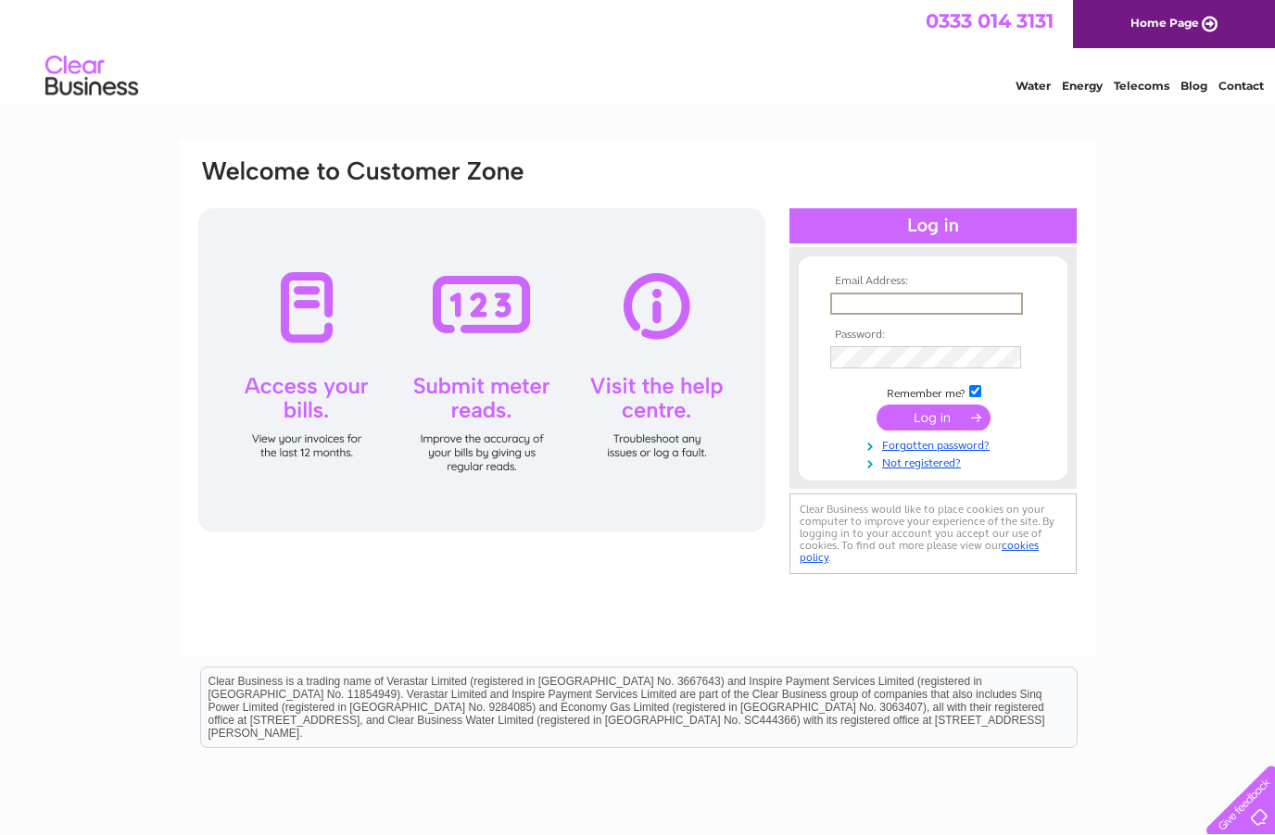
type input "[PERSON_NAME][EMAIL_ADDRESS][DOMAIN_NAME]"
click at [933, 419] on input "submit" at bounding box center [933, 418] width 114 height 26
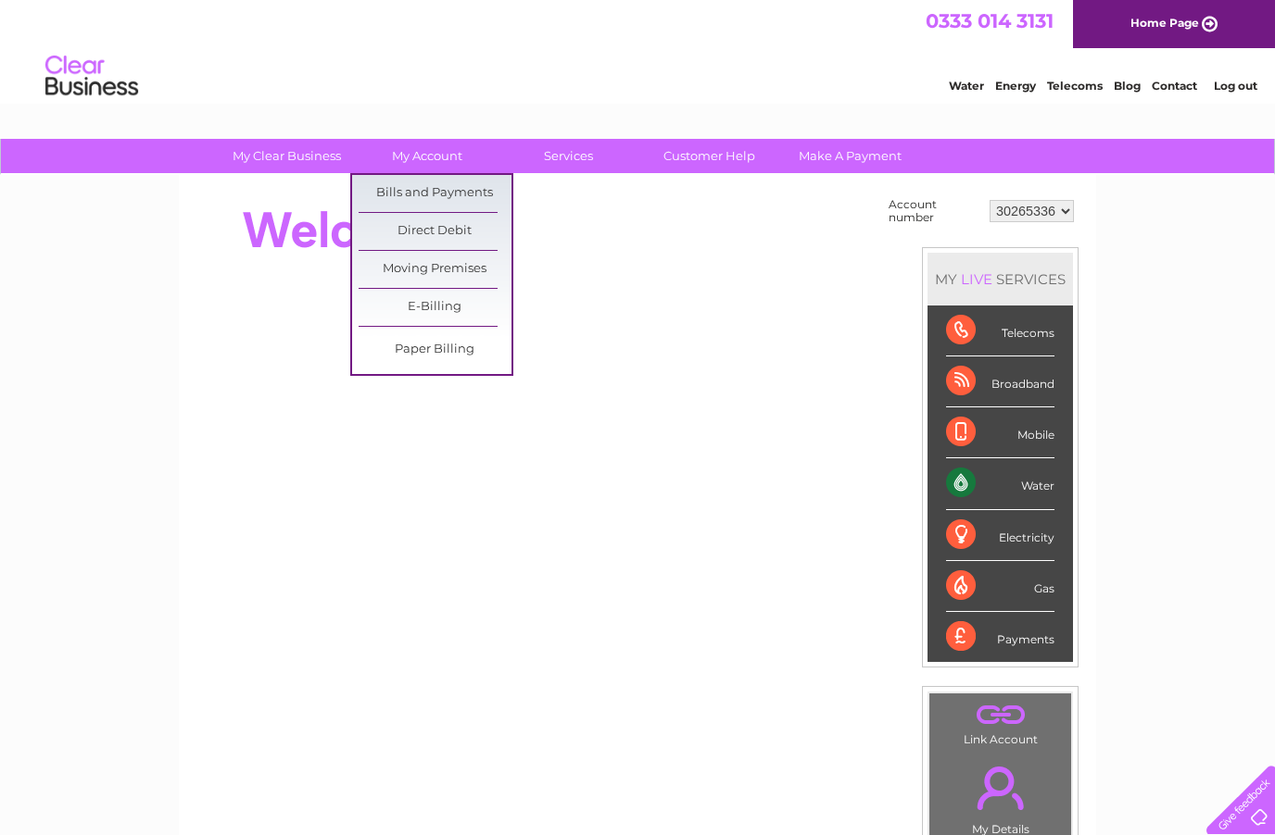
click at [464, 202] on link "Bills and Payments" at bounding box center [434, 193] width 153 height 37
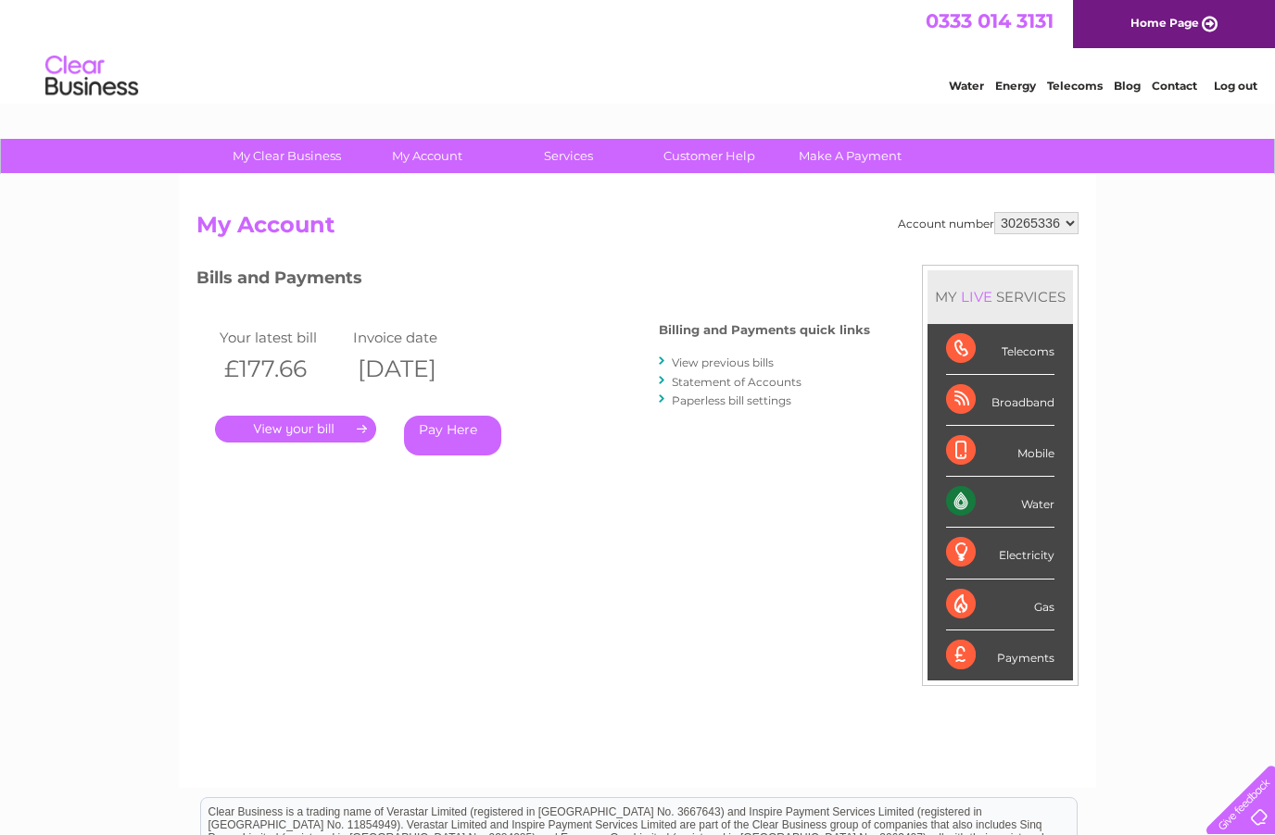
click at [1041, 222] on select "30265336 30267056" at bounding box center [1036, 223] width 84 height 22
select select "30267056"
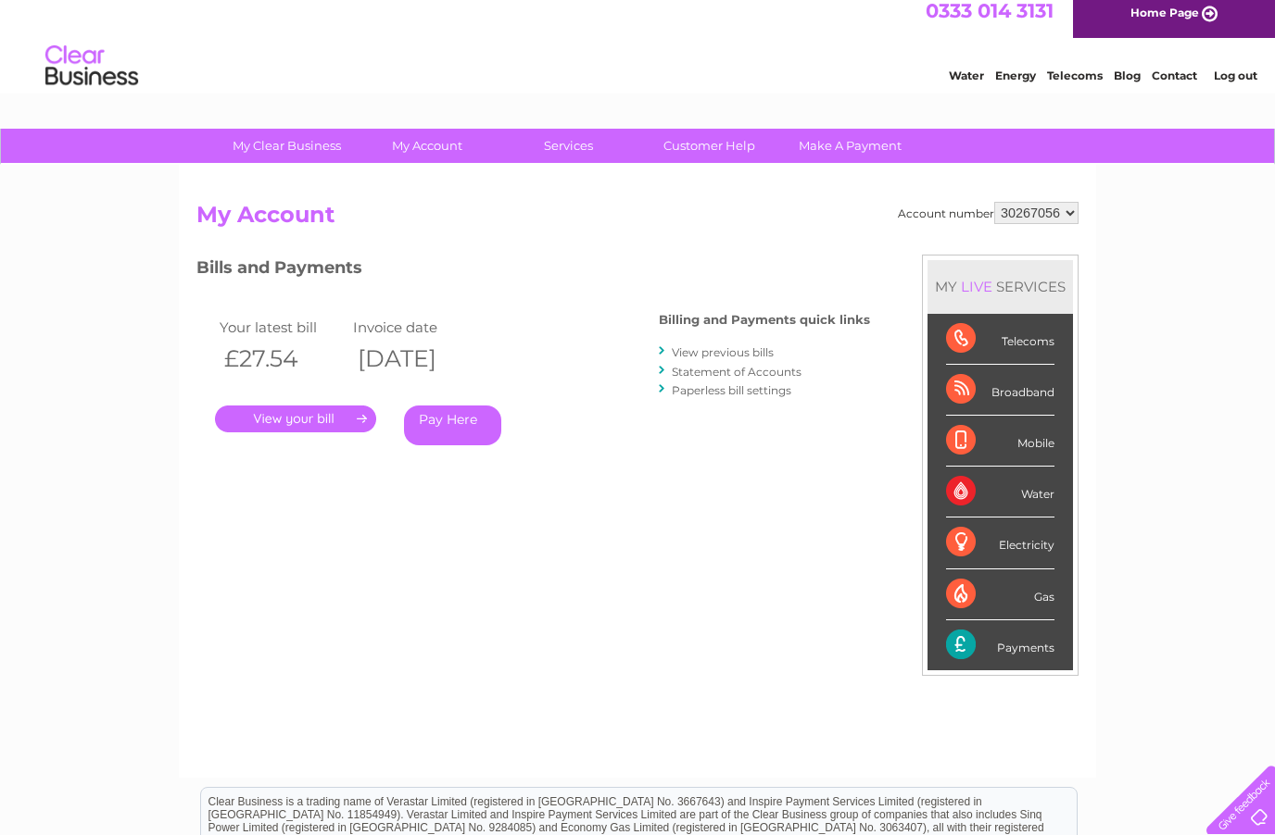
scroll to position [9, 0]
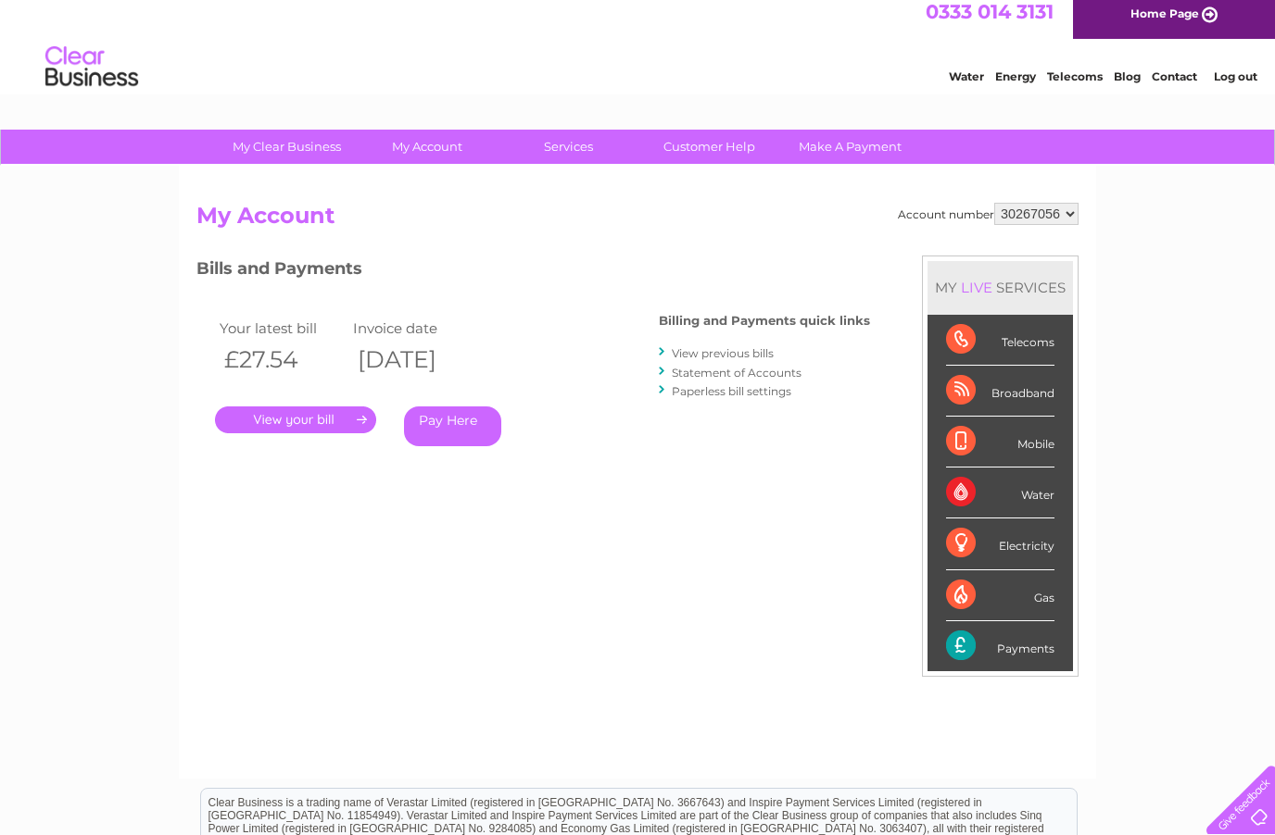
click at [312, 422] on link "." at bounding box center [295, 420] width 161 height 27
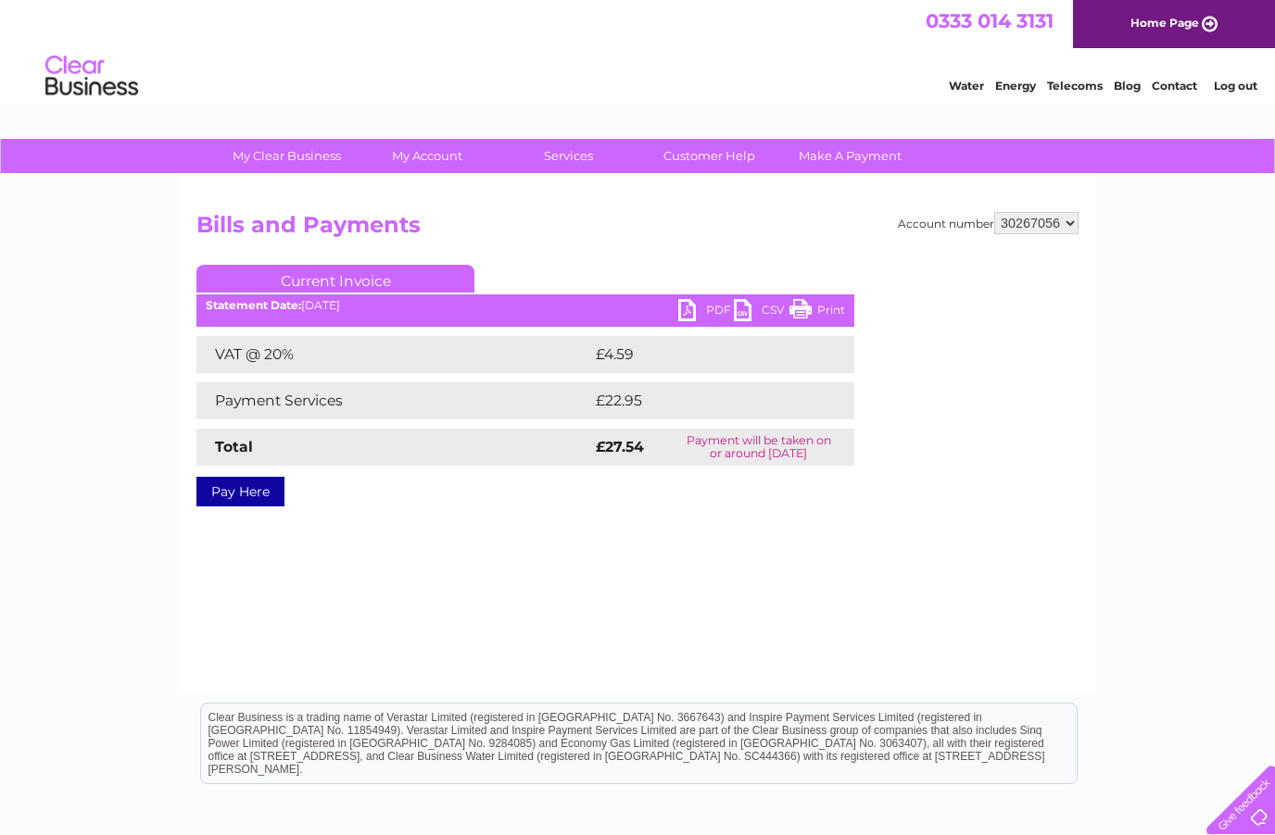
click at [703, 320] on link "PDF" at bounding box center [706, 312] width 56 height 27
